Goal: Information Seeking & Learning: Learn about a topic

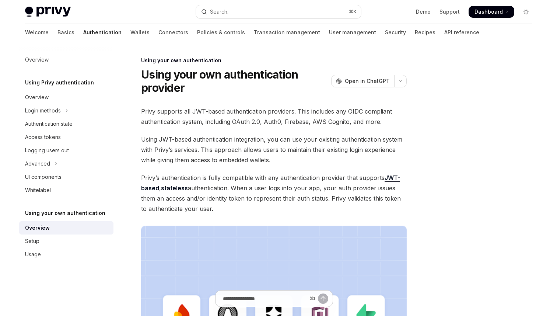
click at [42, 31] on div "Welcome Basics Authentication Wallets Connectors Policies & controls Transactio…" at bounding box center [252, 33] width 454 height 18
click at [57, 31] on link "Basics" at bounding box center [65, 33] width 17 height 18
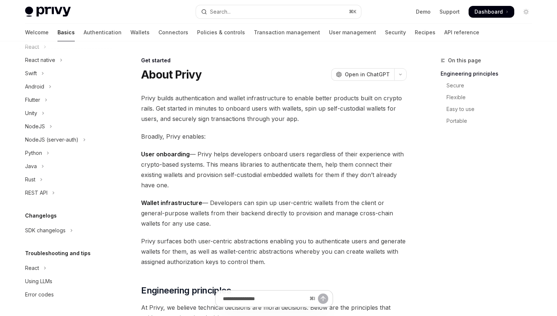
scroll to position [5, 0]
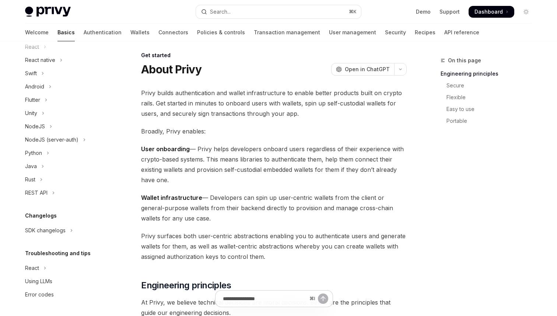
click at [52, 238] on div "Get started About Privy Create an account Choose your platform Configuring Priv…" at bounding box center [66, 125] width 94 height 351
click at [46, 229] on div "SDK changelogs" at bounding box center [45, 230] width 41 height 9
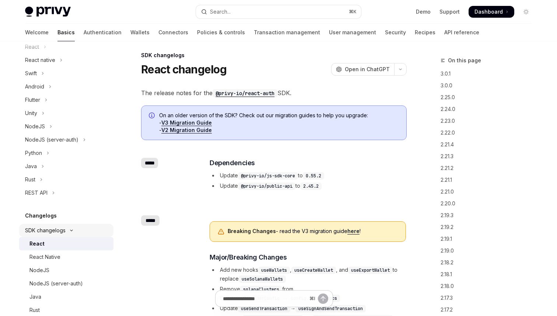
click at [82, 243] on div "React" at bounding box center [69, 243] width 80 height 9
type textarea "*"
click at [324, 169] on div "​ Dependencies Update @privy-io/js-sdk-core to 0.55.2 Update @privy-io/public-a…" at bounding box center [308, 174] width 196 height 32
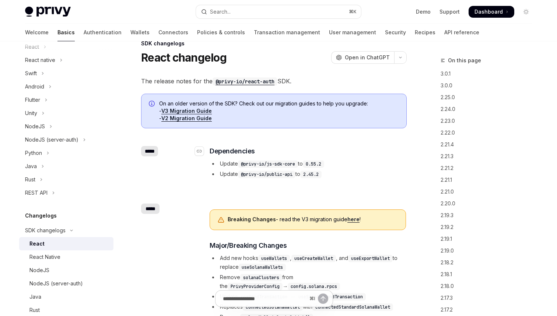
click at [359, 152] on h3 "​ Dependencies" at bounding box center [308, 151] width 196 height 10
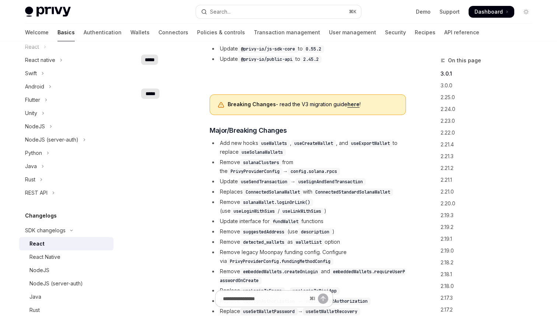
scroll to position [0, 0]
